Goal: Task Accomplishment & Management: Complete application form

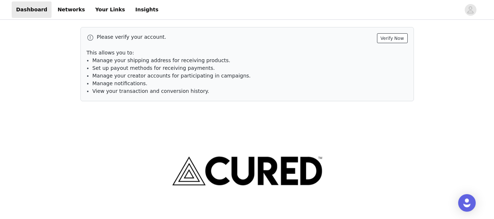
click at [395, 34] on button "Verify Now" at bounding box center [392, 38] width 31 height 10
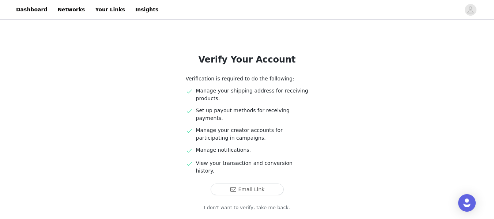
scroll to position [37, 0]
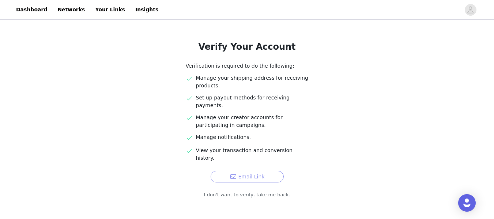
click at [250, 171] on button "Email Link" at bounding box center [247, 177] width 73 height 12
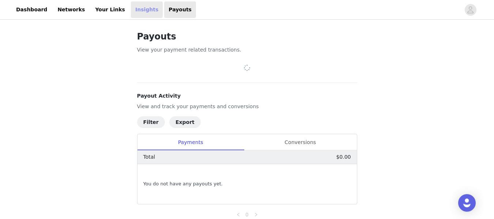
click at [136, 8] on link "Insights" at bounding box center [147, 9] width 32 height 16
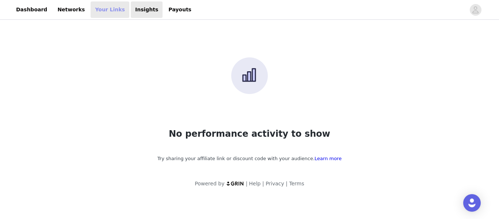
click at [95, 10] on link "Your Links" at bounding box center [110, 9] width 39 height 16
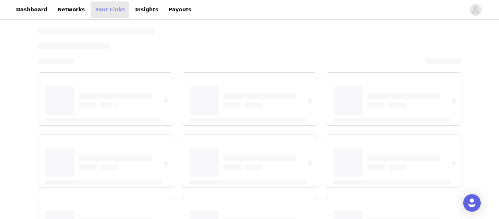
select select "12"
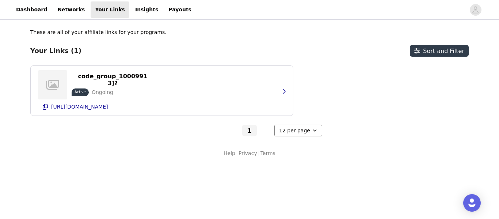
click at [304, 134] on select "6 per page 12 per page 24 per page" at bounding box center [298, 131] width 48 height 12
click at [327, 96] on div "https://curednutrition.com/discount/[discount_code_group_10009913]?redirect=%2F…" at bounding box center [249, 90] width 439 height 50
click at [114, 78] on p "https://curednutrition.com/discount/[discount_code_group_10009913]?redirect=%2F…" at bounding box center [112, 80] width 73 height 42
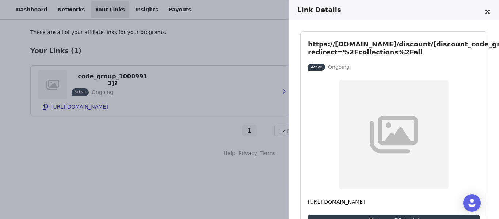
click at [180, 159] on div "Link Details https://curednutrition.com/discount/[discount_code_group_10009913]…" at bounding box center [249, 109] width 499 height 219
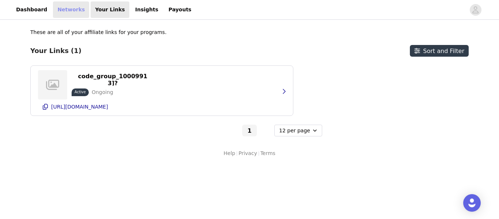
drag, startPoint x: 57, startPoint y: 6, endPoint x: 66, endPoint y: 17, distance: 14.5
click at [57, 6] on link "Networks" at bounding box center [71, 9] width 36 height 16
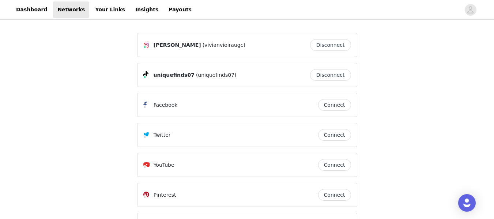
click at [403, 79] on div "Vívian Vieira (vivianvieiraugc) Disconnect uniquefinds07 (uniquefinds07) Discon…" at bounding box center [247, 148] width 494 height 255
click at [15, 11] on link "Dashboard" at bounding box center [32, 9] width 40 height 16
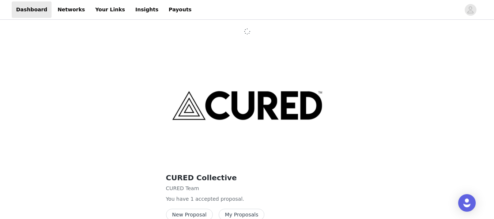
click at [422, 60] on div "CURED Collective CURED Team You have 1 accepted proposal . New Proposal My Prop…" at bounding box center [247, 134] width 351 height 196
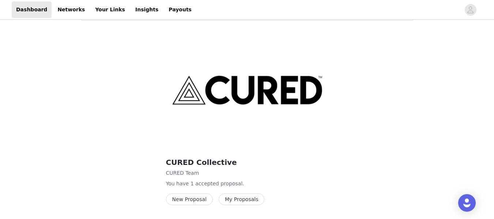
scroll to position [61, 0]
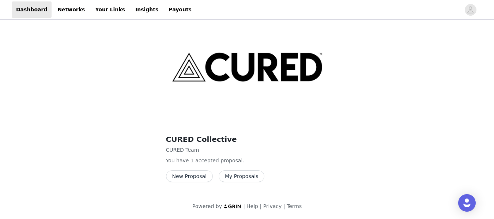
click at [250, 180] on button "My Proposals" at bounding box center [242, 176] width 46 height 12
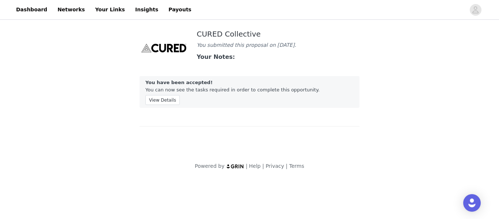
click at [322, 149] on div "CURED Collective You submitted this proposal on Sep 29, 2025. Your Notes: You h…" at bounding box center [250, 87] width 238 height 132
click at [158, 101] on button "View Details" at bounding box center [162, 100] width 34 height 10
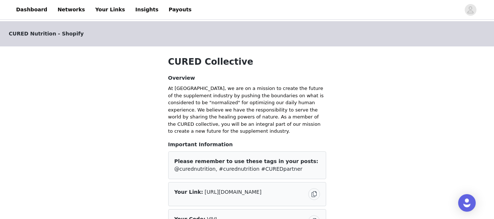
scroll to position [146, 0]
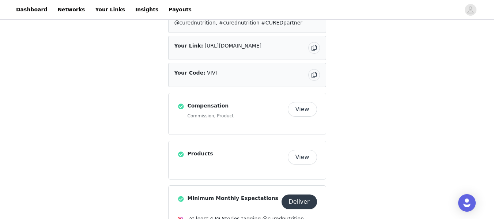
click at [310, 102] on button "View" at bounding box center [302, 109] width 29 height 15
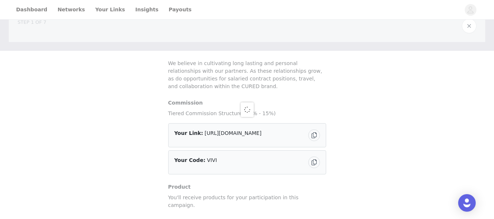
scroll to position [26, 0]
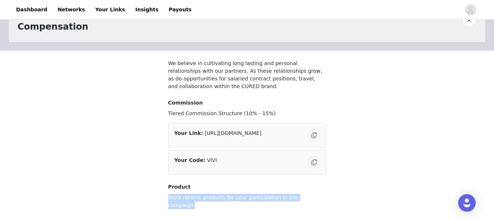
drag, startPoint x: 310, startPoint y: 198, endPoint x: 155, endPoint y: 193, distance: 155.4
click at [155, 193] on div "STEP 1 OF 7 Compensation We believe in cultivating long lasting and personal re…" at bounding box center [247, 110] width 494 height 231
click at [341, 130] on div "STEP 1 OF 7 Compensation We believe in cultivating long lasting and personal re…" at bounding box center [247, 110] width 494 height 231
drag, startPoint x: 188, startPoint y: 91, endPoint x: 162, endPoint y: 57, distance: 42.2
click at [162, 57] on div at bounding box center [246, 139] width 175 height 176
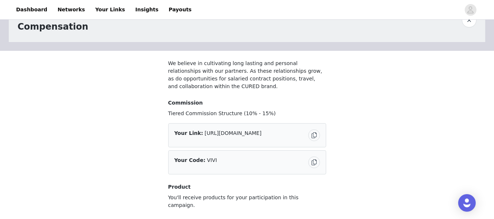
click at [184, 86] on div at bounding box center [246, 139] width 175 height 176
drag, startPoint x: 183, startPoint y: 86, endPoint x: 173, endPoint y: 60, distance: 27.6
click at [173, 60] on div at bounding box center [246, 139] width 175 height 176
click at [177, 84] on div at bounding box center [246, 139] width 175 height 176
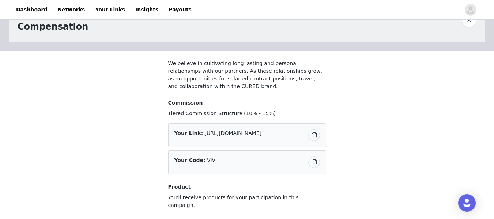
click at [189, 89] on div at bounding box center [246, 139] width 175 height 176
click at [134, 103] on div "STEP 1 OF 7 Compensation We believe in cultivating long lasting and personal re…" at bounding box center [247, 110] width 494 height 231
drag, startPoint x: 182, startPoint y: 85, endPoint x: 170, endPoint y: 65, distance: 24.1
click at [170, 65] on div at bounding box center [246, 139] width 175 height 176
drag, startPoint x: 167, startPoint y: 111, endPoint x: 249, endPoint y: 107, distance: 82.3
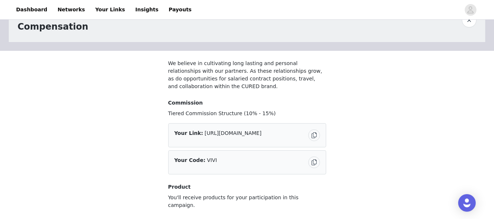
click at [249, 107] on div at bounding box center [246, 139] width 175 height 176
drag, startPoint x: 249, startPoint y: 114, endPoint x: 230, endPoint y: 114, distance: 18.6
click at [231, 115] on div at bounding box center [246, 139] width 175 height 176
click at [215, 114] on div at bounding box center [246, 139] width 175 height 176
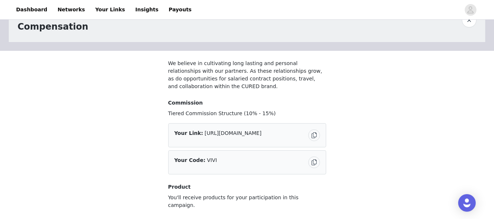
click at [215, 114] on div at bounding box center [246, 139] width 175 height 176
click at [177, 62] on div at bounding box center [246, 139] width 175 height 176
click at [177, 63] on div at bounding box center [246, 139] width 175 height 176
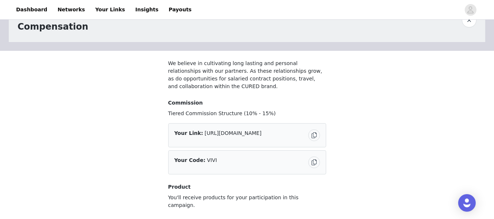
click at [342, 83] on div "STEP 1 OF 7 Compensation We believe in cultivating long lasting and personal re…" at bounding box center [247, 110] width 494 height 231
click at [414, 153] on div "STEP 1 OF 7 Compensation We believe in cultivating long lasting and personal re…" at bounding box center [247, 110] width 494 height 231
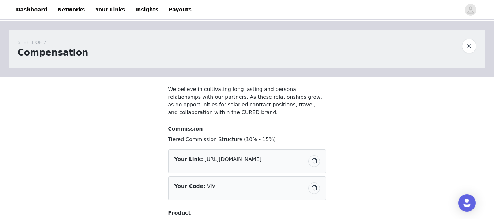
click at [469, 47] on button "button" at bounding box center [469, 46] width 15 height 15
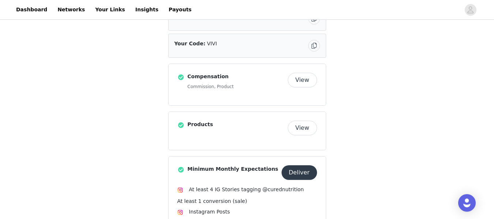
scroll to position [183, 0]
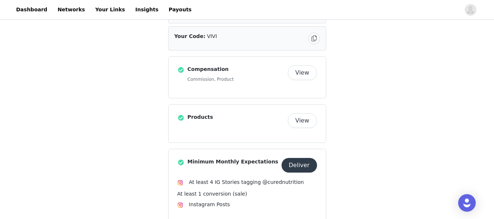
click at [303, 113] on button "View" at bounding box center [302, 120] width 29 height 15
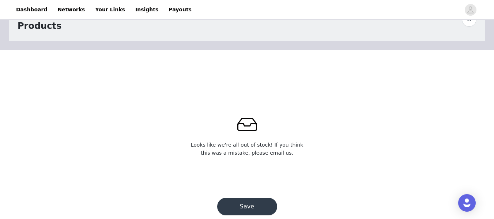
scroll to position [41, 0]
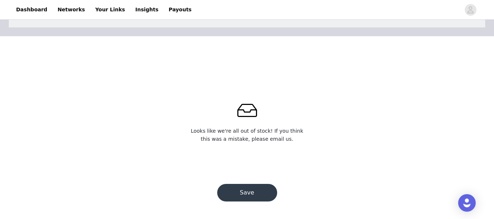
click at [262, 195] on button "Save" at bounding box center [247, 193] width 60 height 18
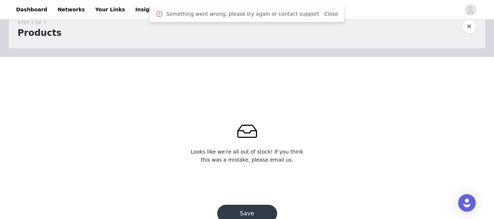
scroll to position [0, 0]
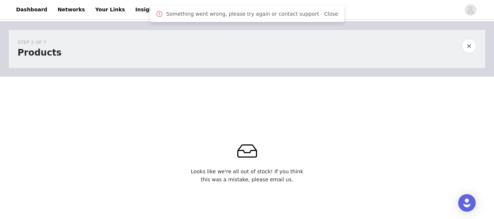
click at [473, 48] on button "button" at bounding box center [469, 46] width 15 height 15
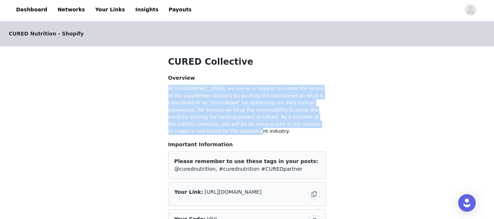
drag, startPoint x: 167, startPoint y: 88, endPoint x: 321, endPoint y: 121, distance: 158.2
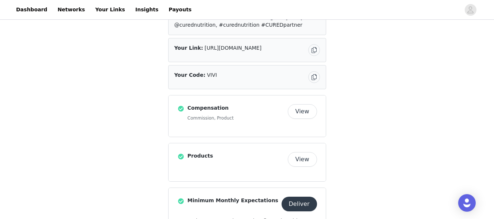
scroll to position [146, 0]
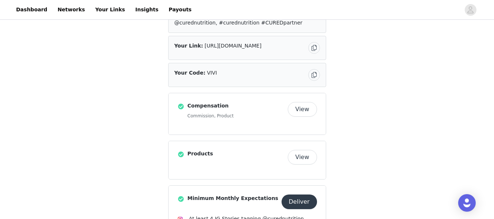
click at [395, 147] on div "CURED Nutrition - Shopify CURED Collective Overview At CURED, we are on a missi…" at bounding box center [247, 208] width 494 height 667
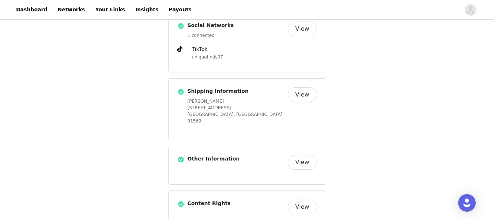
scroll to position [456, 0]
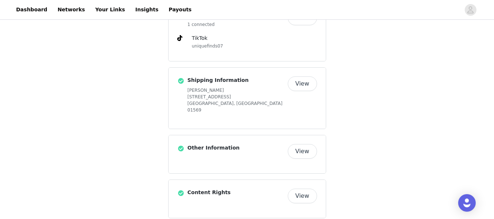
click at [305, 144] on button "View" at bounding box center [302, 151] width 29 height 15
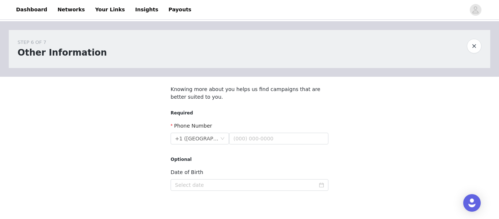
click at [254, 138] on div at bounding box center [249, 144] width 175 height 134
click at [261, 141] on div at bounding box center [249, 144] width 175 height 134
click at [265, 136] on div at bounding box center [249, 144] width 175 height 134
click at [266, 136] on div at bounding box center [249, 144] width 175 height 134
click at [276, 130] on div at bounding box center [249, 144] width 175 height 134
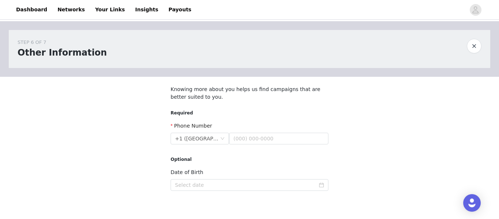
click at [275, 133] on div at bounding box center [249, 144] width 175 height 134
click at [275, 137] on div at bounding box center [249, 144] width 175 height 134
click at [315, 187] on div at bounding box center [249, 144] width 175 height 134
drag, startPoint x: 280, startPoint y: 175, endPoint x: 276, endPoint y: 174, distance: 3.8
click at [280, 175] on div at bounding box center [249, 144] width 175 height 134
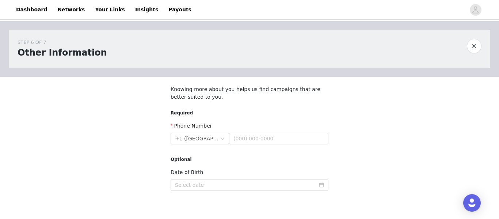
click at [471, 46] on button "button" at bounding box center [474, 46] width 15 height 15
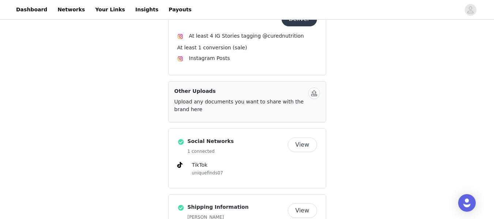
scroll to position [456, 0]
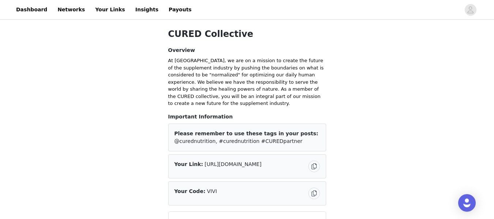
scroll to position [0, 0]
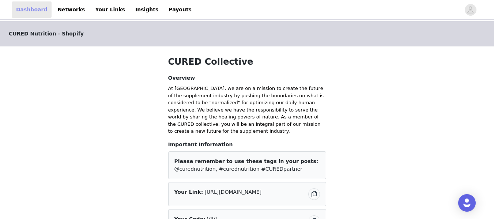
click at [29, 13] on link "Dashboard" at bounding box center [32, 9] width 40 height 16
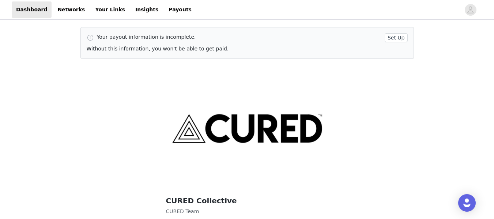
click at [397, 40] on button "Set Up" at bounding box center [395, 37] width 23 height 9
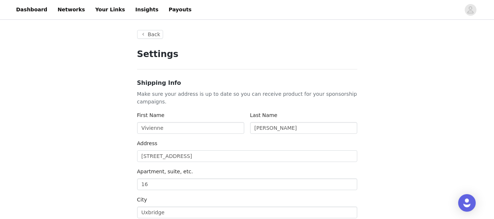
type input "+1 (United States)"
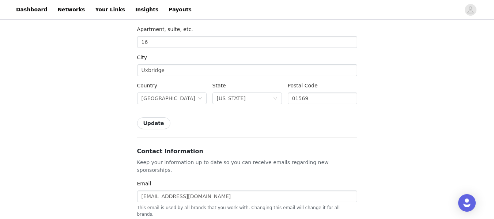
scroll to position [146, 0]
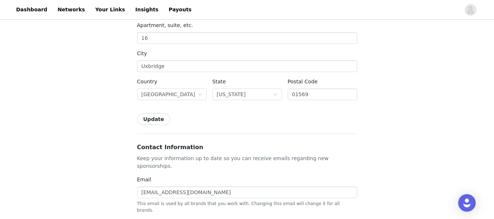
click at [157, 117] on button "Update" at bounding box center [153, 119] width 33 height 12
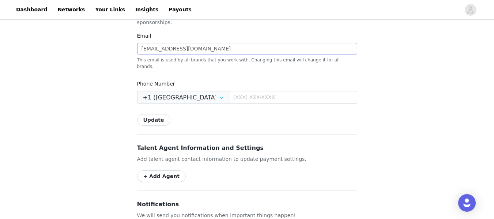
scroll to position [292, 0]
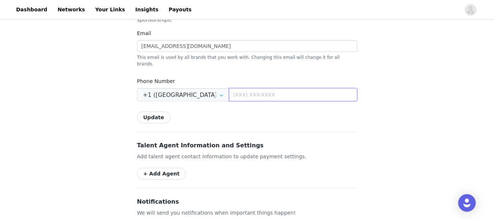
click at [253, 88] on input "text" at bounding box center [293, 94] width 128 height 13
type input "(857) 249-9148"
click at [152, 111] on button "Update" at bounding box center [153, 117] width 33 height 12
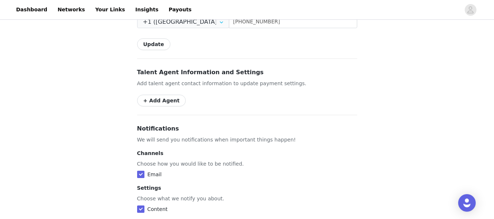
drag, startPoint x: 138, startPoint y: 72, endPoint x: 290, endPoint y: 72, distance: 152.0
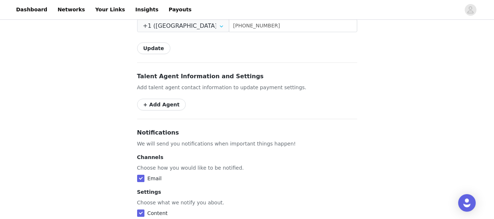
click at [164, 99] on button "+ Add Agent" at bounding box center [161, 105] width 49 height 12
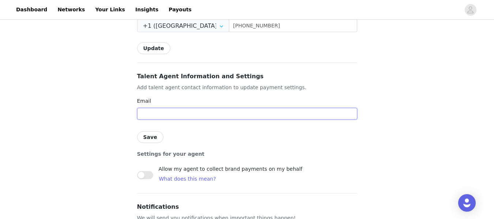
click at [201, 108] on input "text" at bounding box center [247, 114] width 220 height 12
type input "vivienne.vieira777@gmail.com"
click at [150, 131] on button "Save" at bounding box center [150, 137] width 26 height 12
click at [209, 77] on div "Talent Agent Information and Settings Add talent agent contact information to u…" at bounding box center [247, 128] width 220 height 113
drag, startPoint x: 217, startPoint y: 99, endPoint x: 110, endPoint y: 101, distance: 107.5
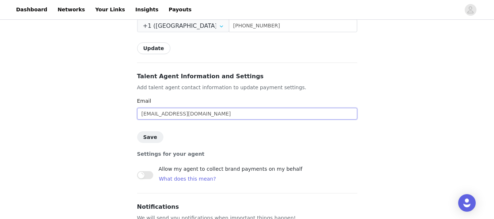
click at [110, 101] on div "Back Settings Shipping Info Make sure your address is up to date so you can rec…" at bounding box center [247, 38] width 494 height 756
click at [170, 108] on input "text" at bounding box center [247, 114] width 220 height 12
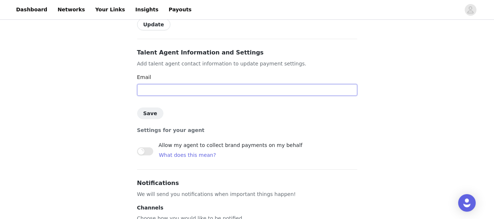
scroll to position [398, 0]
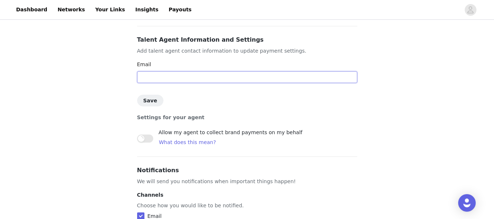
paste input "vivienne.vieira777@gmail.com"
type input "vivienne.vieira777@gmail.com"
drag, startPoint x: 280, startPoint y: 119, endPoint x: 158, endPoint y: 120, distance: 121.7
click at [158, 129] on div "Allow my agent to collect brand payments on my behalf What does this mean?" at bounding box center [247, 138] width 220 height 19
drag, startPoint x: 233, startPoint y: 56, endPoint x: 155, endPoint y: 65, distance: 78.1
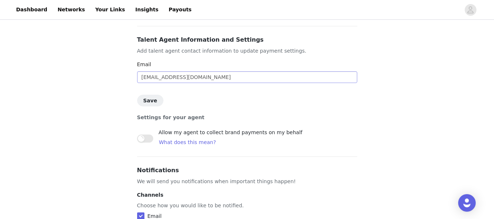
click at [155, 65] on div "Email vivienne.vieira777@gmail.com" at bounding box center [247, 73] width 220 height 25
click at [223, 71] on input "vivienne.vieira777@gmail.com" at bounding box center [247, 77] width 220 height 12
click at [222, 71] on input "vivienne.vieira777@gmail.com" at bounding box center [247, 77] width 220 height 12
click at [220, 71] on input "vivienne.vieira777@gmail.com" at bounding box center [247, 77] width 220 height 12
click at [219, 71] on input "vivienne.vieira777@gmail.com" at bounding box center [247, 77] width 220 height 12
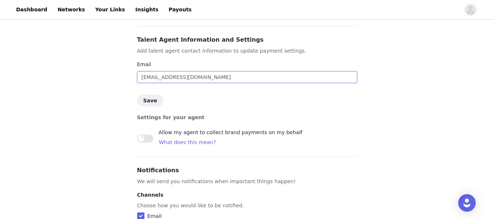
click at [219, 71] on input "vivienne.vieira777@gmail.com" at bounding box center [247, 77] width 220 height 12
click at [91, 87] on div "Back Settings Shipping Info Make sure your address is up to date so you can rec…" at bounding box center [247, 1] width 494 height 756
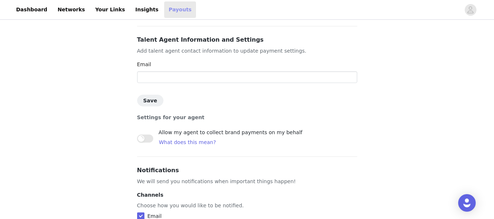
click at [164, 7] on link "Payouts" at bounding box center [180, 9] width 32 height 16
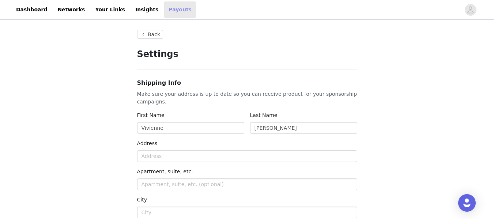
type input "+1 (United States)"
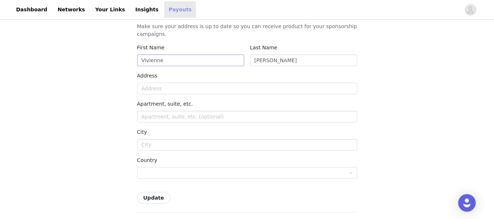
scroll to position [73, 0]
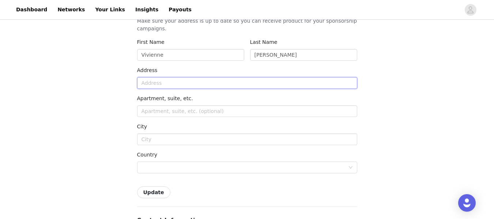
click at [186, 83] on input "text" at bounding box center [247, 83] width 220 height 12
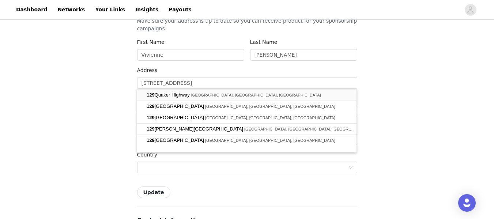
type input "129 Quaker Hwy"
type input "Uxbridge"
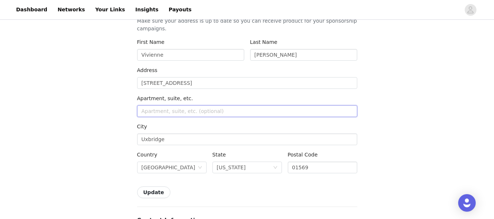
click at [184, 111] on input "text" at bounding box center [247, 111] width 220 height 12
type input "16"
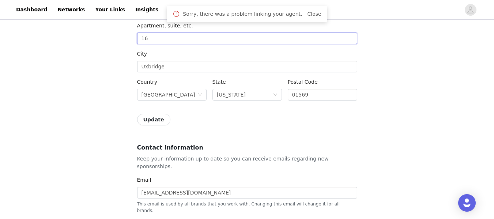
scroll to position [146, 0]
click at [163, 121] on button "Update" at bounding box center [153, 119] width 33 height 12
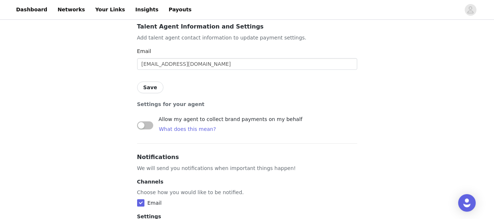
scroll to position [399, 0]
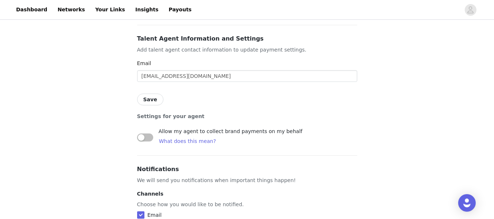
click at [149, 133] on button "button" at bounding box center [145, 137] width 16 height 8
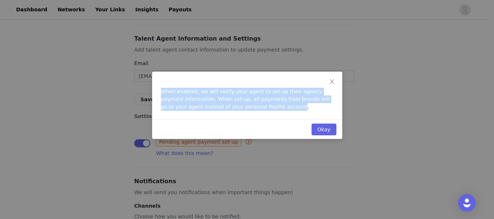
drag, startPoint x: 250, startPoint y: 108, endPoint x: 146, endPoint y: 86, distance: 106.5
click at [146, 86] on div "When enabled, we will notify your agent to set up their agency payment informat…" at bounding box center [247, 109] width 494 height 219
click at [335, 81] on span "Close" at bounding box center [332, 82] width 20 height 20
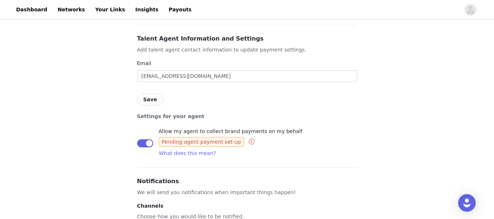
drag, startPoint x: 141, startPoint y: 132, endPoint x: 144, endPoint y: 129, distance: 4.1
click at [142, 139] on button "button" at bounding box center [145, 143] width 16 height 8
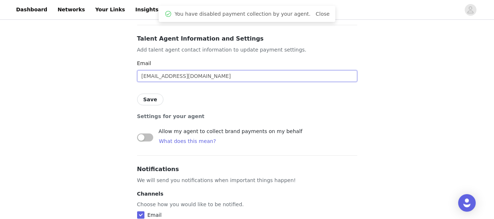
drag, startPoint x: 214, startPoint y: 62, endPoint x: 101, endPoint y: 65, distance: 113.7
click at [101, 64] on div "Back Settings Shipping Info Make sure your address is up to date so you can rec…" at bounding box center [247, 0] width 494 height 756
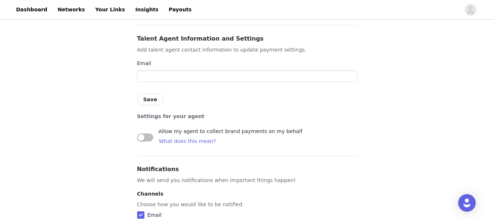
click at [119, 74] on div "Back Settings Shipping Info Make sure your address is up to date so you can rec…" at bounding box center [247, 0] width 494 height 756
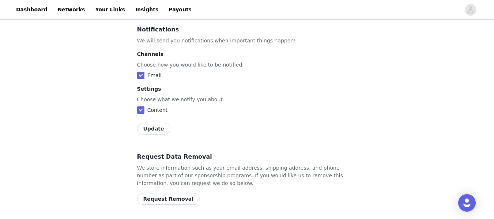
scroll to position [545, 0]
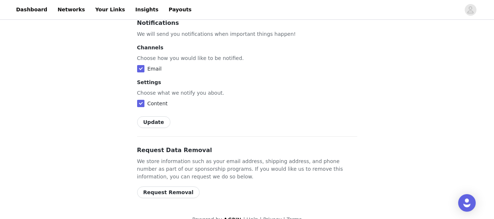
drag, startPoint x: 238, startPoint y: 178, endPoint x: 205, endPoint y: 135, distance: 54.7
click at [239, 178] on div "Request Data Removal We store information such as your email address, shipping …" at bounding box center [247, 172] width 220 height 52
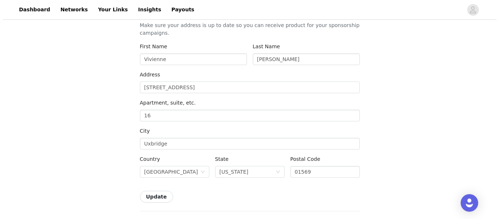
scroll to position [0, 0]
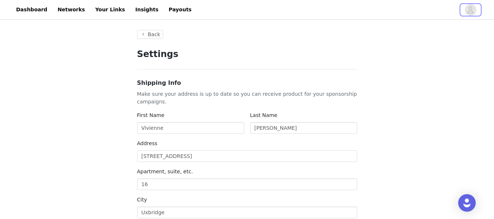
drag, startPoint x: 466, startPoint y: 11, endPoint x: 441, endPoint y: 40, distance: 38.6
click at [466, 11] on span "button" at bounding box center [470, 10] width 12 height 12
click at [468, 11] on icon "avatar" at bounding box center [470, 10] width 7 height 12
click at [145, 33] on button "Back" at bounding box center [150, 34] width 26 height 9
click at [132, 12] on link "Insights" at bounding box center [147, 9] width 32 height 16
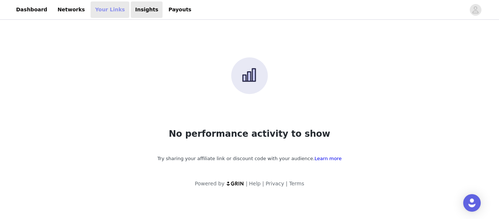
click at [98, 15] on link "Your Links" at bounding box center [110, 9] width 39 height 16
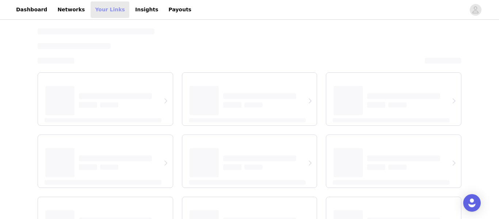
select select "12"
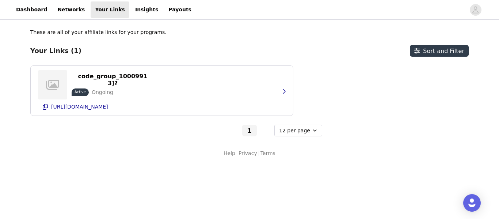
click at [91, 152] on div "These are all of your affiliate links for your programs. Your Links (1) Sort an…" at bounding box center [249, 92] width 499 height 143
click at [281, 90] on icon "button" at bounding box center [284, 91] width 6 height 6
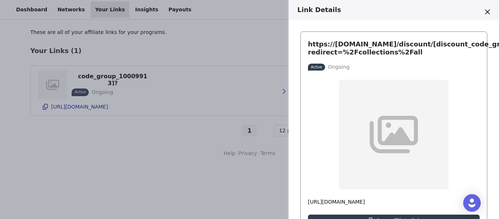
click at [339, 66] on p "Ongoing" at bounding box center [339, 67] width 22 height 8
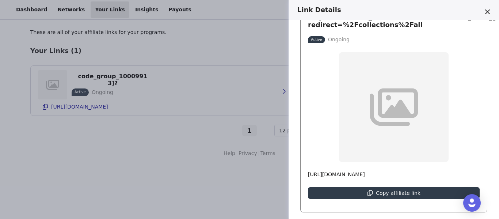
scroll to position [73, 0]
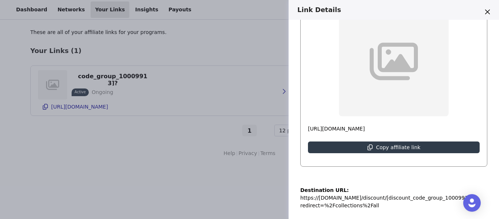
click at [411, 87] on div at bounding box center [394, 62] width 110 height 110
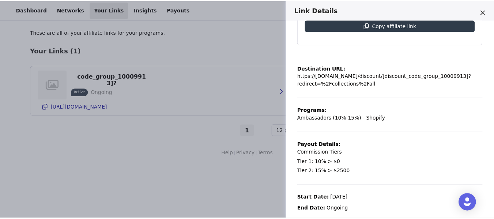
scroll to position [206, 0]
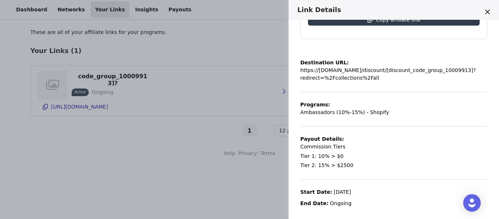
click at [152, 186] on div "Link Details https://curednutrition.com/discount/[discount_code_group_10009913]…" at bounding box center [249, 109] width 499 height 219
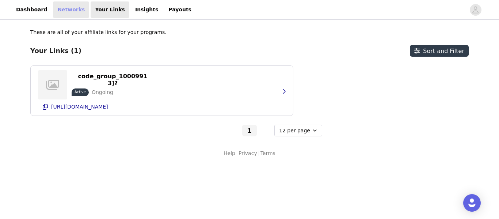
click at [72, 14] on link "Networks" at bounding box center [71, 9] width 36 height 16
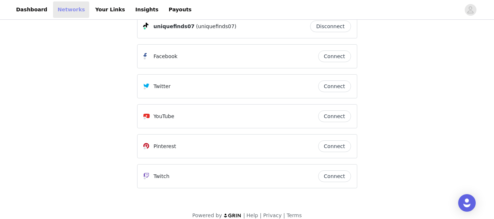
scroll to position [58, 0]
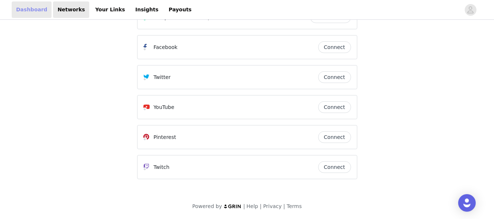
click at [20, 11] on link "Dashboard" at bounding box center [32, 9] width 40 height 16
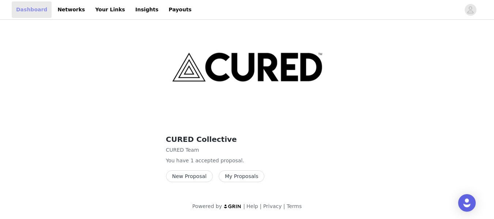
scroll to position [61, 0]
click at [201, 176] on button "New Proposal" at bounding box center [189, 176] width 47 height 12
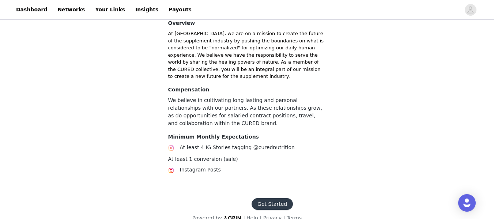
scroll to position [182, 0]
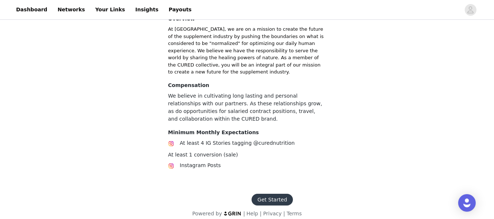
click at [269, 194] on button "Get Started" at bounding box center [271, 200] width 41 height 12
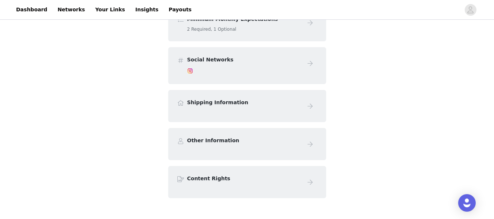
scroll to position [219, 0]
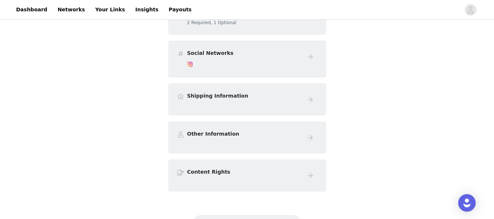
click at [216, 130] on h4 "Other Information" at bounding box center [243, 134] width 113 height 8
click at [220, 92] on h4 "Shipping Information" at bounding box center [243, 96] width 113 height 8
click at [198, 168] on h4 "Content Rights" at bounding box center [243, 172] width 113 height 8
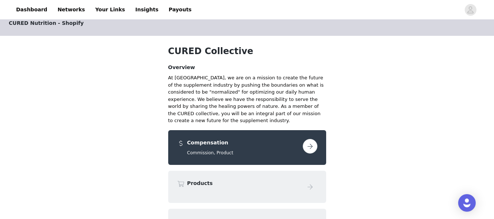
scroll to position [0, 0]
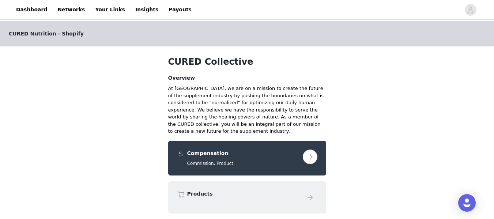
click at [222, 160] on h5 "Commission, Product" at bounding box center [243, 163] width 113 height 7
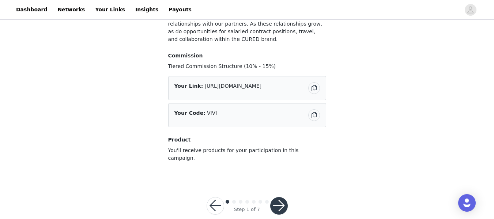
scroll to position [79, 0]
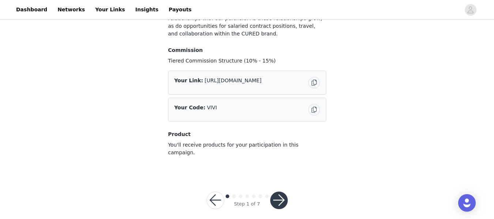
click at [282, 196] on button "button" at bounding box center [279, 200] width 18 height 18
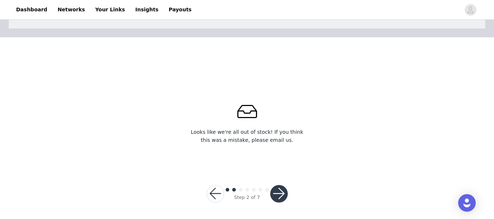
scroll to position [41, 0]
click at [280, 189] on button "button" at bounding box center [279, 193] width 18 height 18
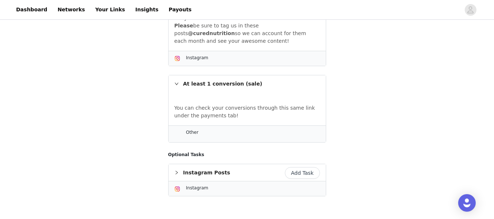
scroll to position [253, 0]
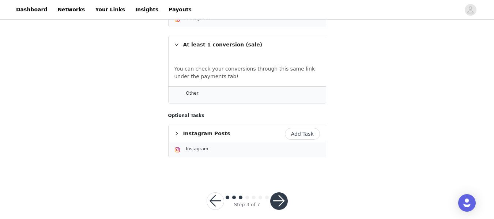
click at [279, 192] on button "button" at bounding box center [279, 201] width 18 height 18
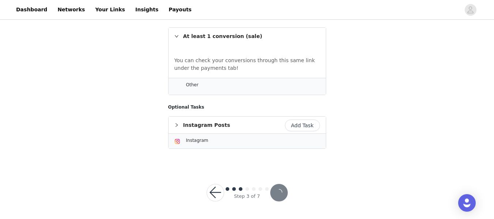
scroll to position [225, 0]
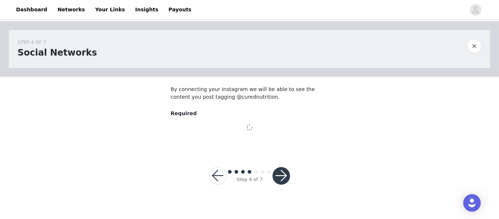
click at [224, 175] on button "button" at bounding box center [218, 176] width 18 height 18
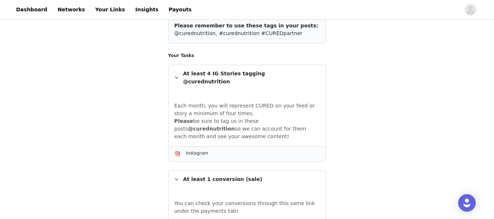
scroll to position [219, 0]
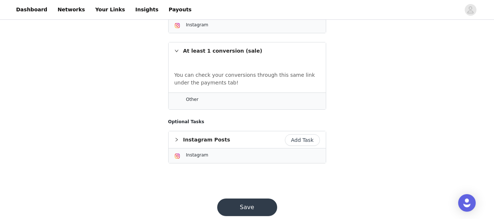
click at [299, 134] on button "Add Task" at bounding box center [302, 140] width 35 height 12
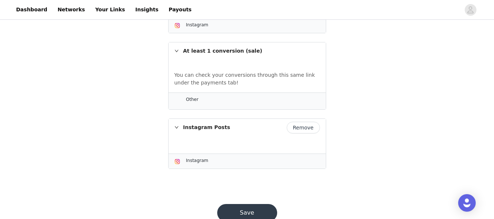
click at [174, 125] on icon "icon: right" at bounding box center [176, 127] width 4 height 4
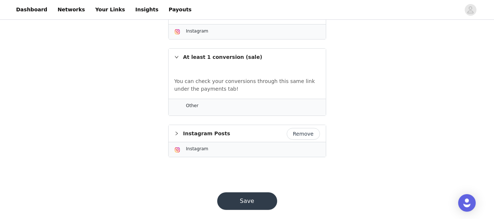
click at [178, 131] on icon "icon: right" at bounding box center [176, 133] width 4 height 4
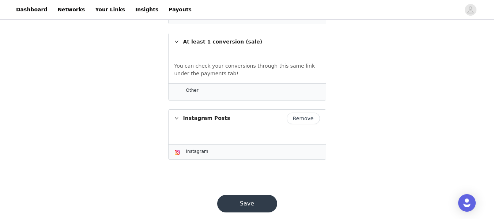
scroll to position [231, 0]
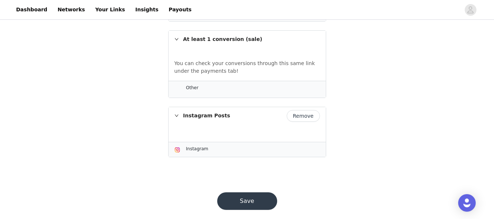
click at [240, 192] on button "Save" at bounding box center [247, 201] width 60 height 18
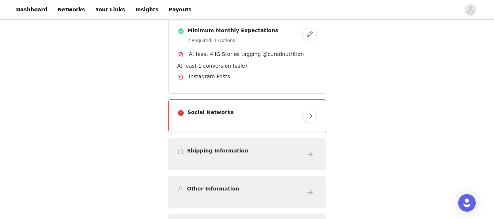
scroll to position [219, 0]
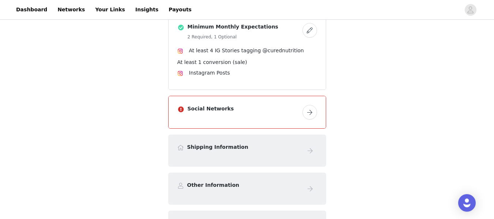
click at [314, 106] on button "button" at bounding box center [309, 112] width 15 height 15
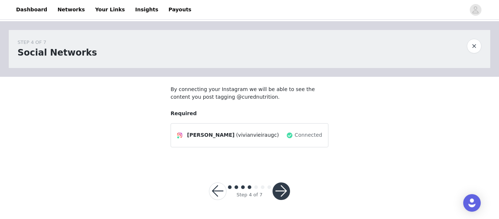
click at [285, 188] on button "button" at bounding box center [282, 191] width 18 height 18
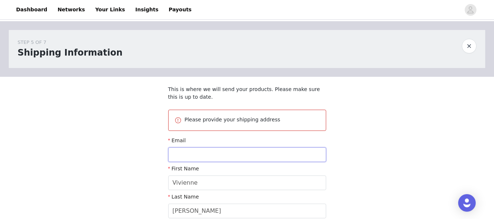
click at [276, 153] on input "text" at bounding box center [247, 154] width 158 height 15
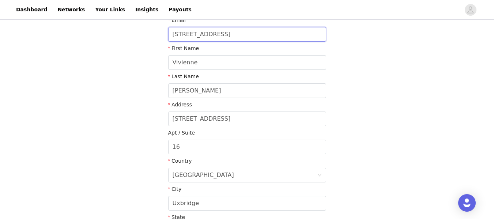
scroll to position [73, 0]
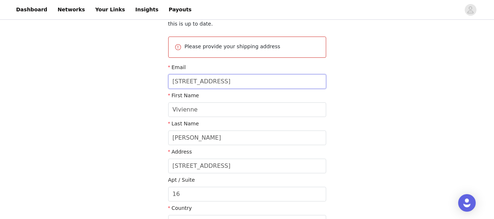
drag, startPoint x: 253, startPoint y: 80, endPoint x: 142, endPoint y: 80, distance: 110.7
click at [142, 80] on div "STEP 5 OF 7 Shipping Information This is where we will send your products. Plea…" at bounding box center [247, 137] width 494 height 378
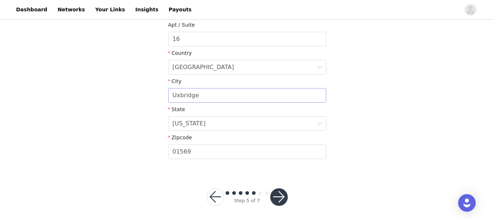
scroll to position [232, 0]
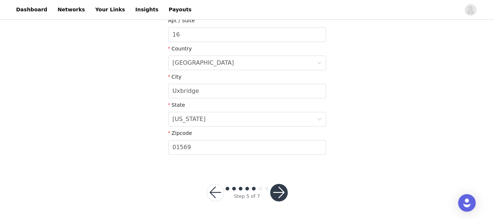
type input "vivianvieira.ugc@gmail.com"
click at [279, 193] on button "button" at bounding box center [279, 193] width 18 height 18
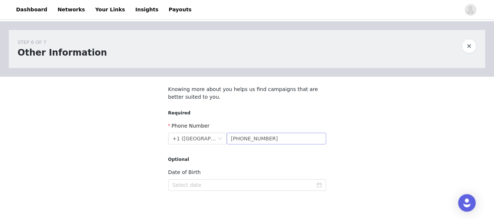
scroll to position [37, 0]
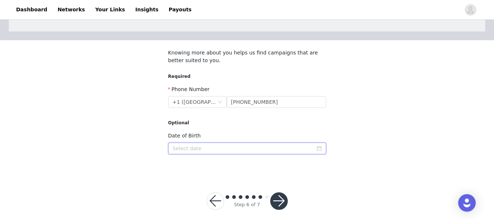
click at [252, 149] on input at bounding box center [247, 149] width 158 height 12
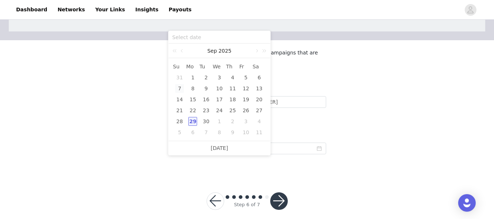
click at [180, 87] on div "7" at bounding box center [179, 88] width 9 height 9
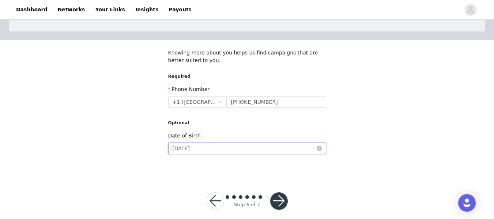
click at [206, 149] on input "2025-09-07" at bounding box center [247, 149] width 158 height 12
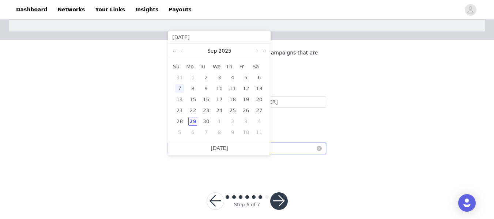
click at [306, 153] on input "2025-09-07" at bounding box center [247, 149] width 158 height 12
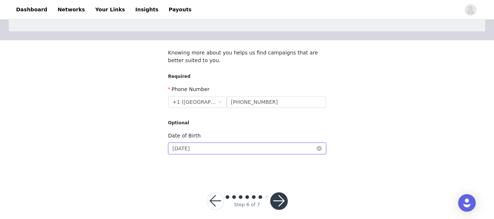
click at [309, 150] on input "2025-09-07" at bounding box center [247, 149] width 158 height 12
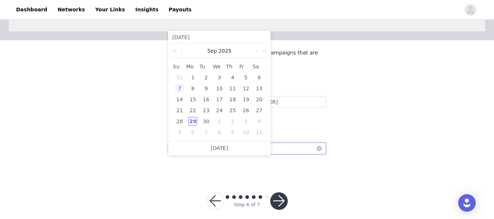
click at [309, 150] on input "2025-09-07" at bounding box center [247, 149] width 158 height 12
click at [182, 50] on link at bounding box center [182, 50] width 7 height 15
click at [173, 51] on link at bounding box center [176, 50] width 10 height 15
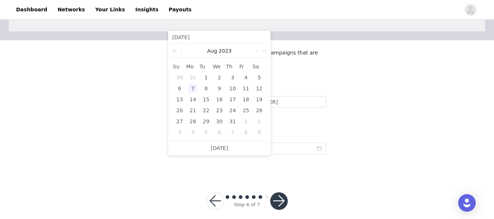
click at [173, 51] on link at bounding box center [176, 50] width 10 height 15
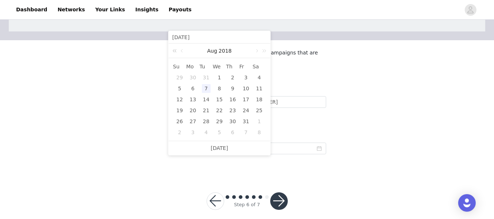
click at [174, 51] on link at bounding box center [176, 50] width 10 height 15
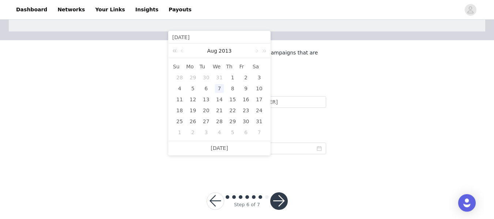
click at [174, 51] on link at bounding box center [176, 50] width 10 height 15
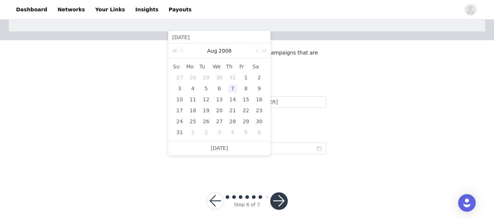
click at [174, 51] on link at bounding box center [176, 50] width 10 height 15
click at [175, 51] on link at bounding box center [176, 50] width 10 height 15
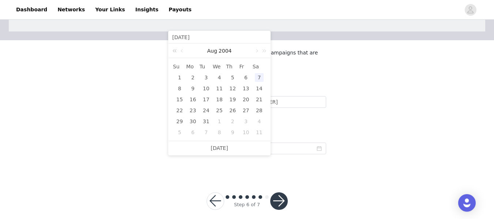
click at [175, 51] on link at bounding box center [176, 50] width 10 height 15
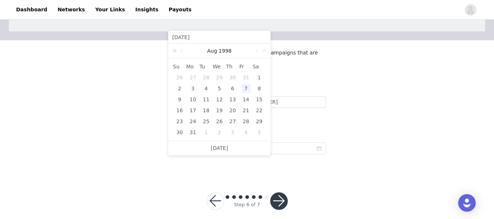
click at [175, 51] on link at bounding box center [176, 50] width 10 height 15
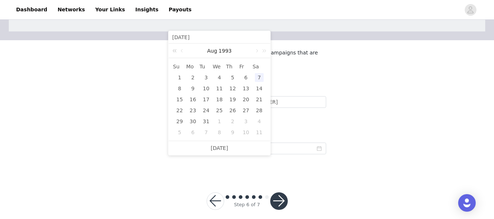
click at [175, 51] on link at bounding box center [176, 50] width 10 height 15
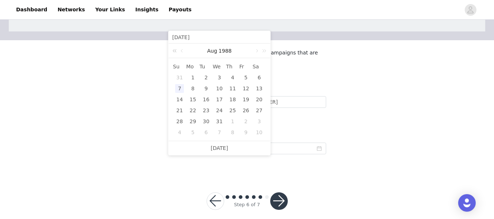
click at [175, 51] on link at bounding box center [176, 50] width 10 height 15
click at [257, 50] on link at bounding box center [256, 50] width 7 height 15
click at [263, 50] on link at bounding box center [263, 50] width 10 height 15
click at [183, 50] on link at bounding box center [182, 50] width 7 height 15
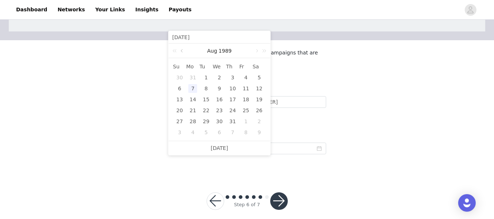
click at [183, 50] on link at bounding box center [182, 50] width 7 height 15
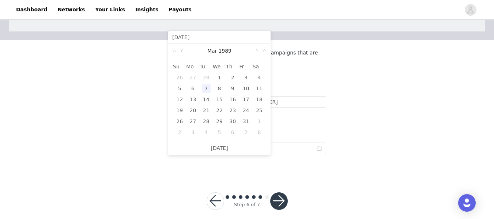
click at [183, 50] on link at bounding box center [182, 50] width 7 height 15
click at [256, 50] on link at bounding box center [256, 50] width 7 height 15
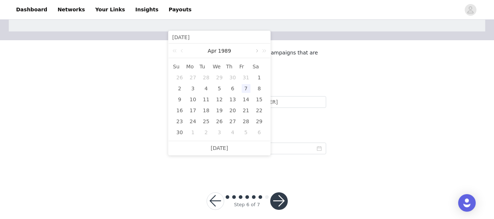
click at [256, 50] on link at bounding box center [256, 50] width 7 height 15
click at [181, 89] on div "7" at bounding box center [179, 88] width 9 height 9
type input "1989-05-07"
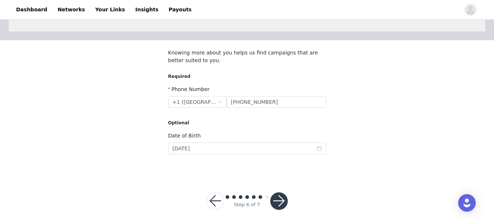
click at [237, 174] on section "Knowing more about you helps us find campaigns that are better suited to you. R…" at bounding box center [246, 107] width 175 height 134
click at [280, 198] on button "button" at bounding box center [279, 201] width 18 height 18
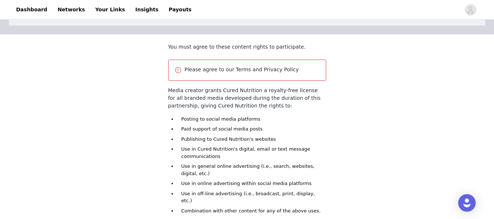
scroll to position [121, 0]
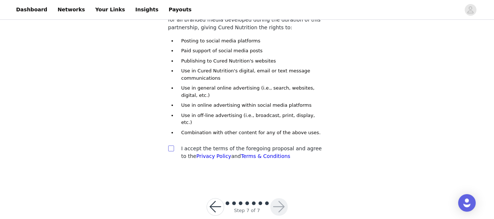
click at [170, 145] on input "checkbox" at bounding box center [170, 147] width 5 height 5
checkbox input "true"
click at [277, 198] on button "button" at bounding box center [279, 207] width 18 height 18
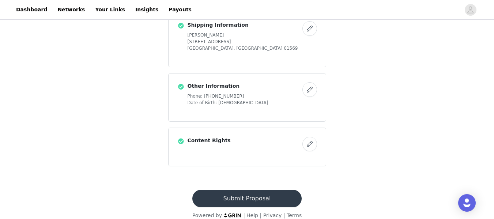
scroll to position [371, 0]
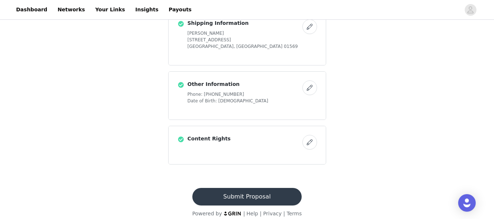
click at [248, 188] on button "Submit Proposal" at bounding box center [246, 197] width 109 height 18
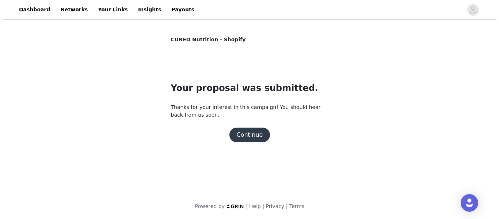
scroll to position [0, 0]
click at [251, 136] on button "Continue" at bounding box center [249, 135] width 41 height 15
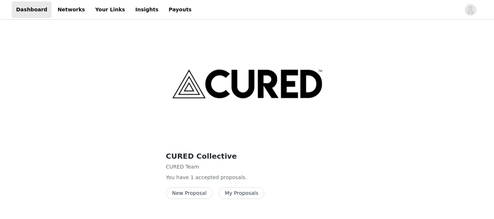
scroll to position [61, 0]
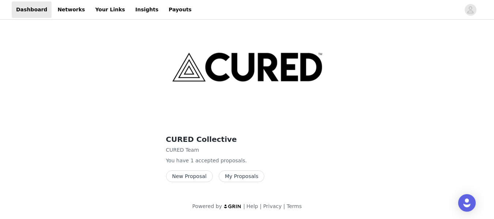
click at [239, 177] on button "My Proposals" at bounding box center [242, 176] width 46 height 12
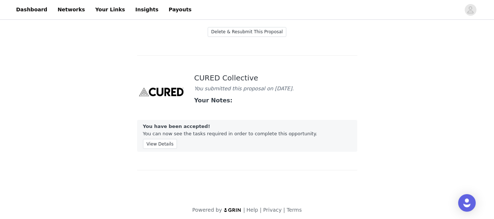
scroll to position [89, 0]
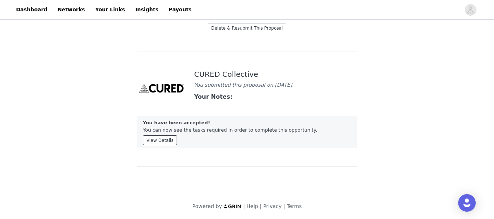
click at [160, 140] on button "View Details" at bounding box center [160, 140] width 34 height 10
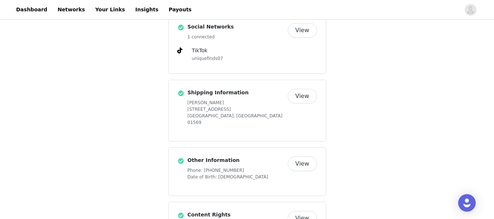
scroll to position [466, 0]
